Goal: Check status: Check status

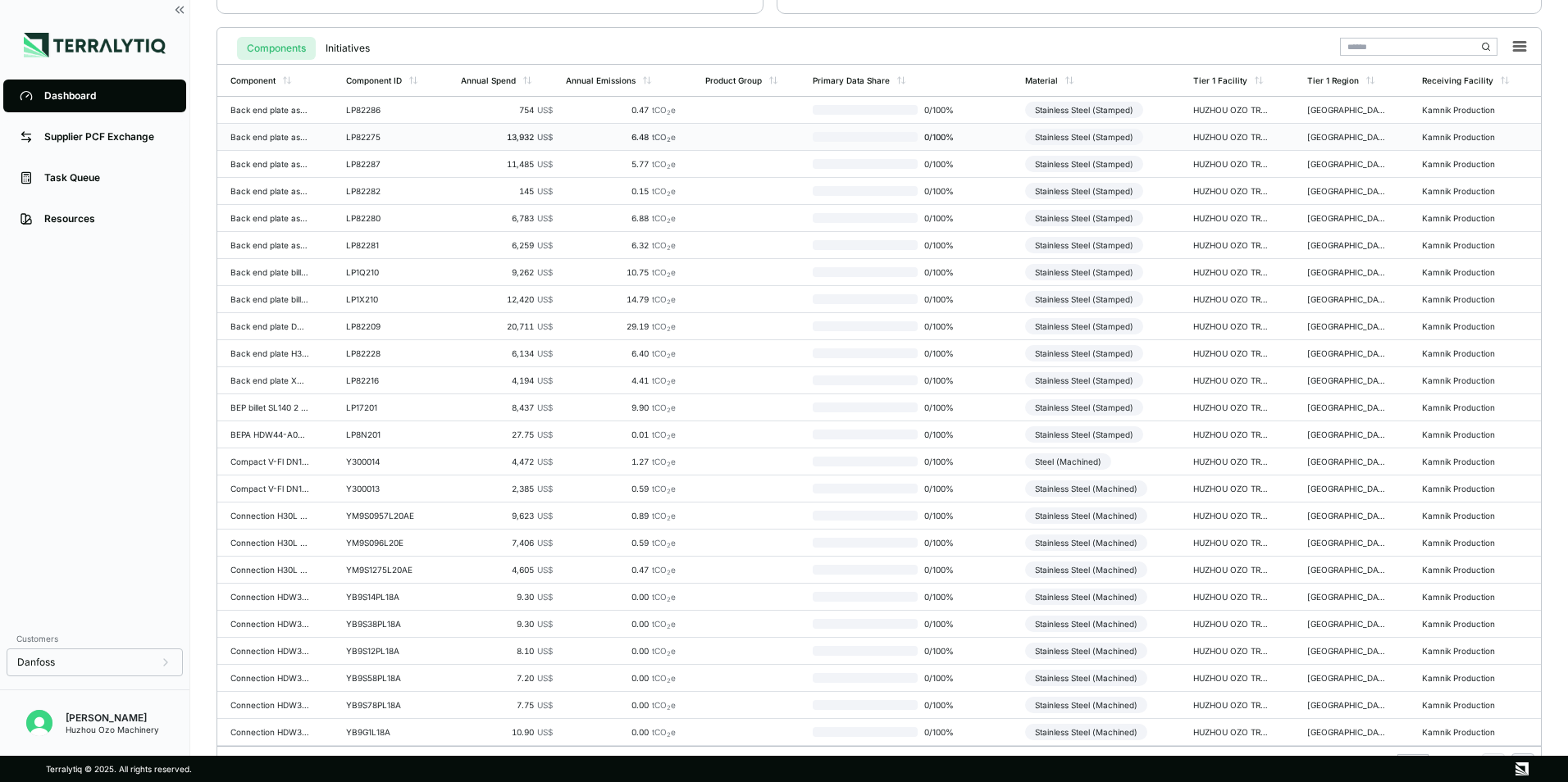
scroll to position [381, 0]
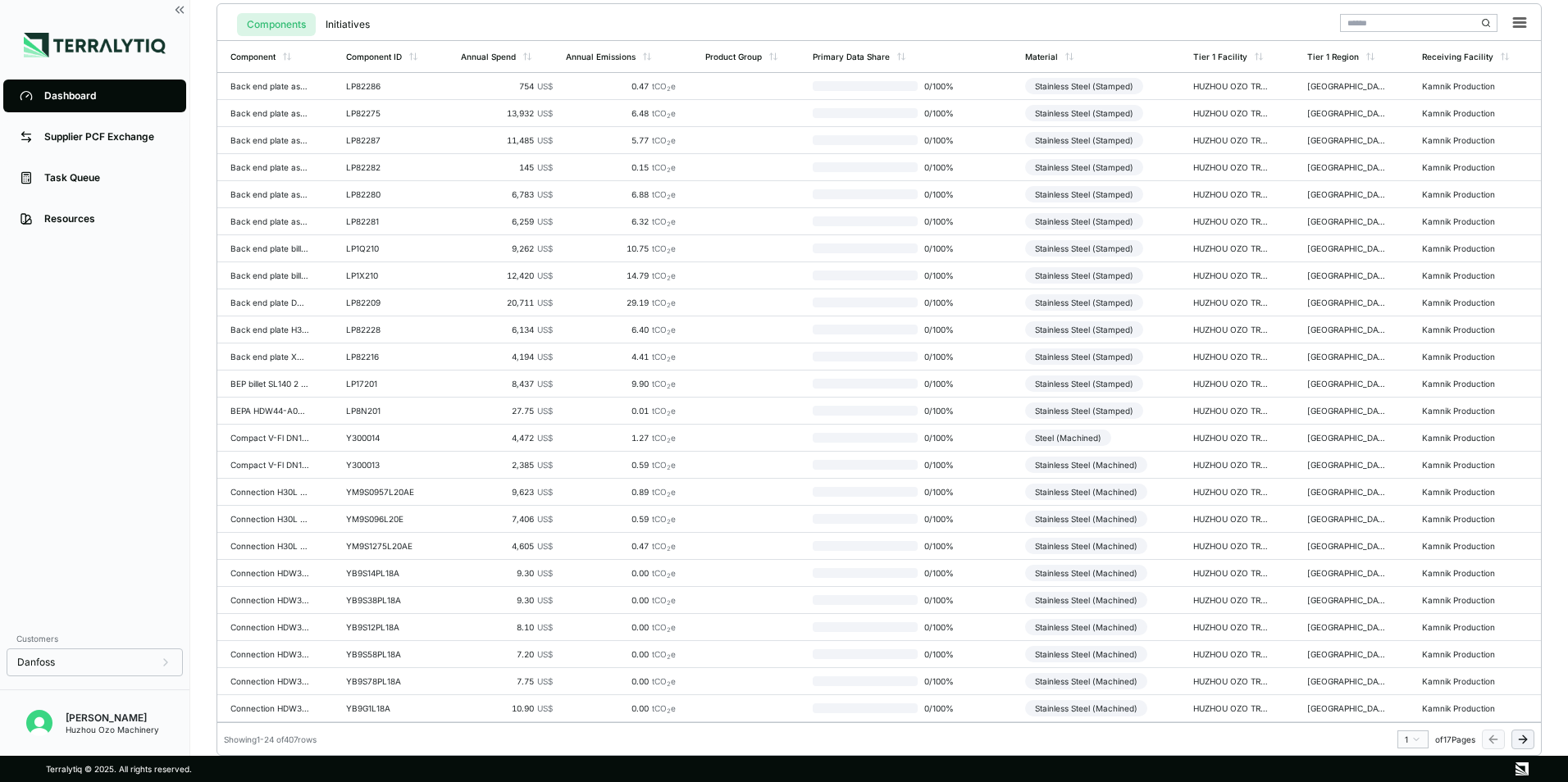
click at [1524, 737] on icon at bounding box center [1523, 740] width 13 height 13
click at [1524, 741] on icon at bounding box center [1525, 739] width 4 height 7
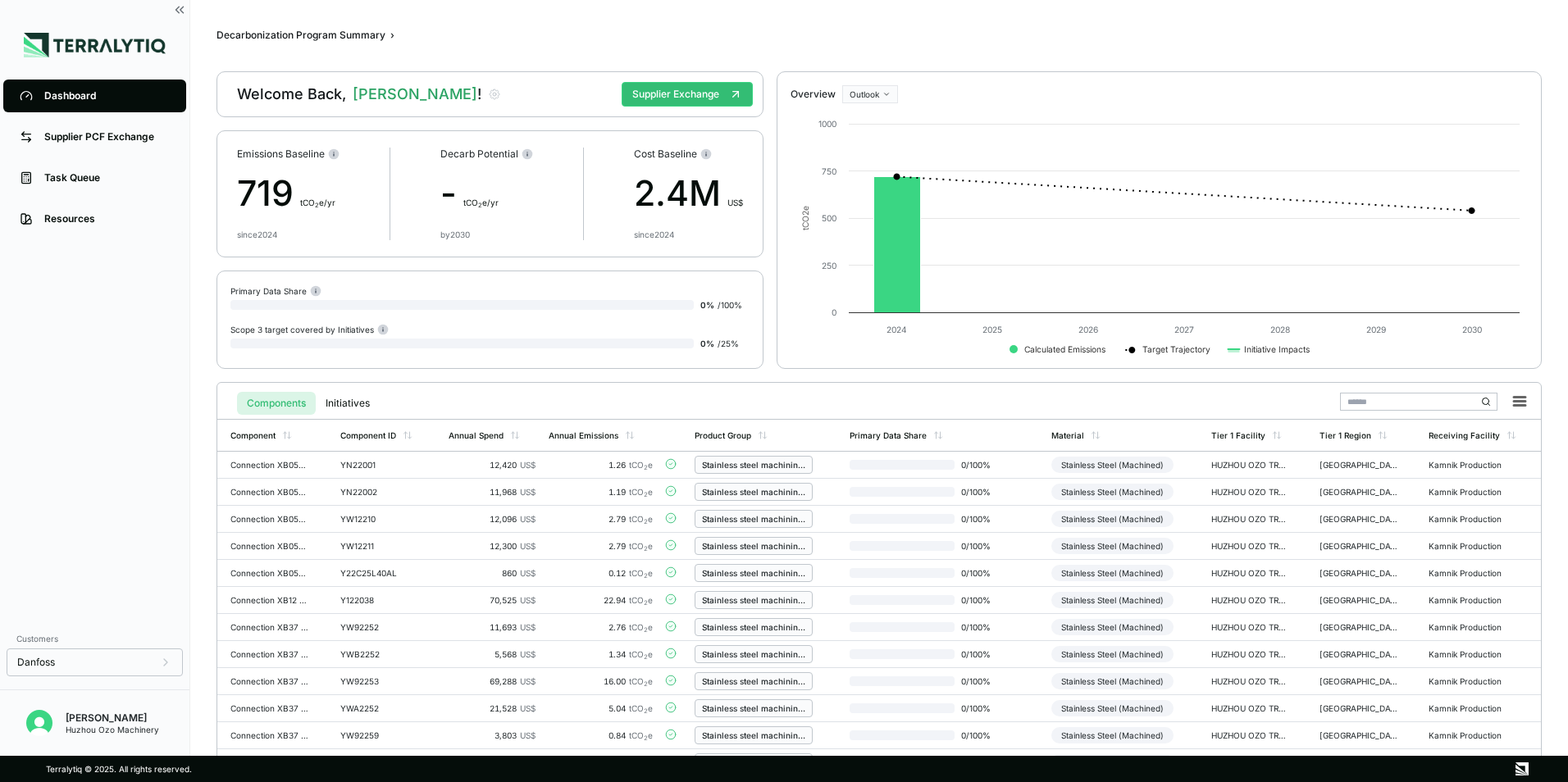
scroll to position [0, 0]
click at [96, 179] on div "Task Queue" at bounding box center [107, 178] width 126 height 13
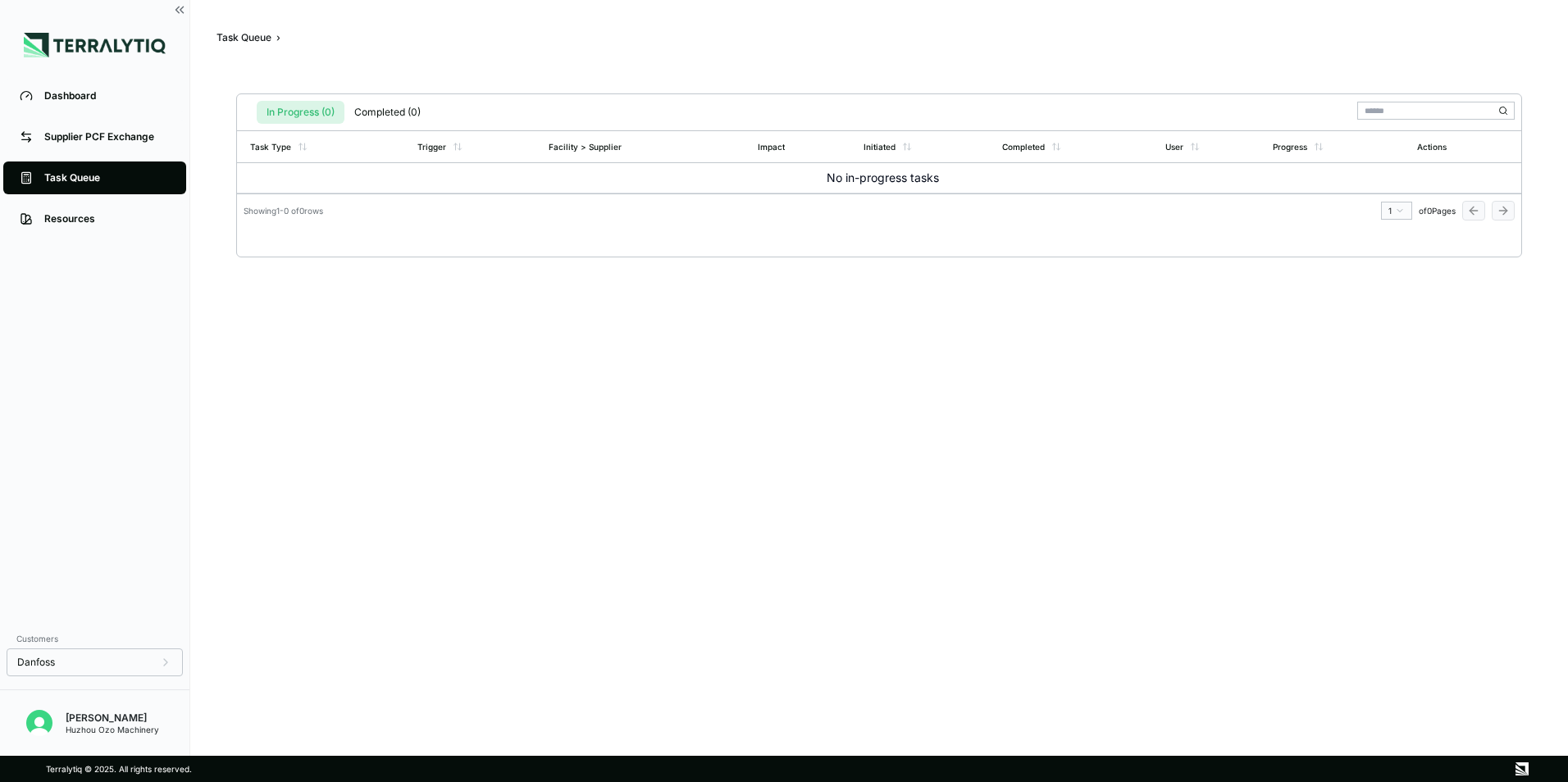
click at [1260, 434] on div "In Progress (0) Completed (0) Task Type Trigger Facility > Supplier Impact Init…" at bounding box center [879, 401] width 1325 height 655
